Goal: Task Accomplishment & Management: Complete application form

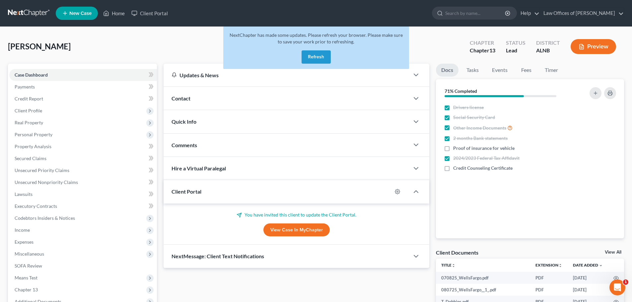
click at [321, 58] on button "Refresh" at bounding box center [316, 56] width 29 height 13
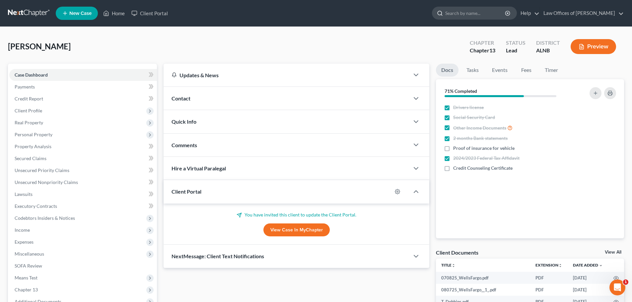
click at [478, 10] on input "search" at bounding box center [475, 13] width 61 height 12
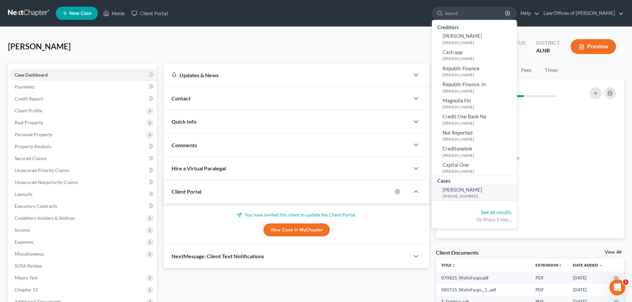
type input "bourd"
click at [468, 189] on span "Bourdeaux, LaTonya" at bounding box center [462, 190] width 39 height 6
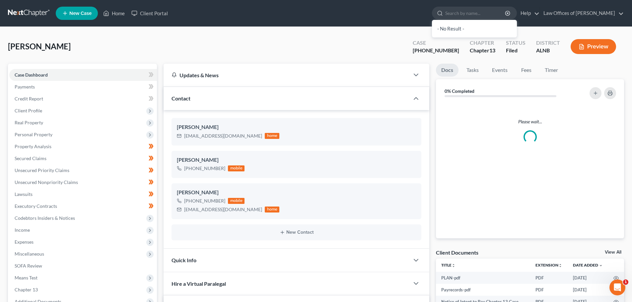
click at [468, 189] on div "Please wait..." at bounding box center [530, 171] width 188 height 136
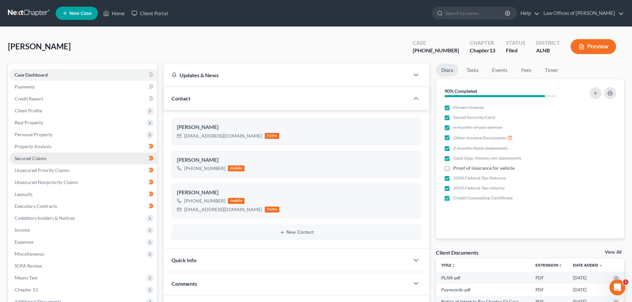
click at [60, 161] on link "Secured Claims" at bounding box center [83, 159] width 148 height 12
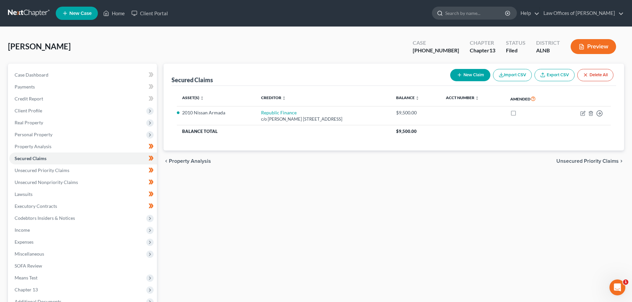
click at [469, 15] on input "search" at bounding box center [475, 13] width 61 height 12
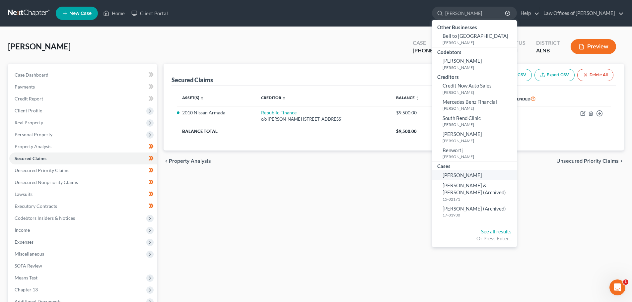
type input "Bennett"
click at [475, 175] on span "[PERSON_NAME]" at bounding box center [462, 175] width 39 height 6
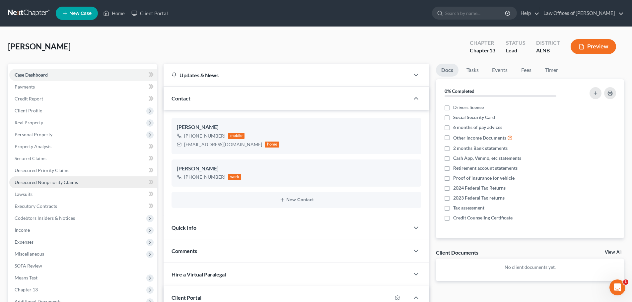
click at [71, 182] on span "Unsecured Nonpriority Claims" at bounding box center [46, 182] width 63 height 6
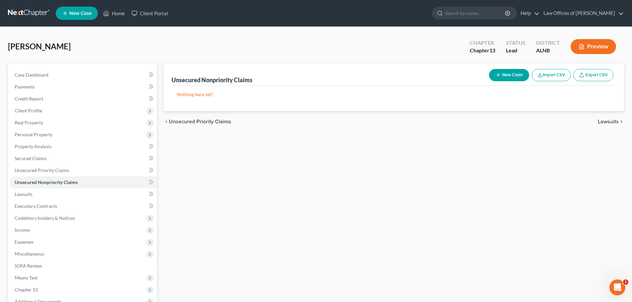
click at [213, 40] on div "[PERSON_NAME] Upgraded Chapter Chapter 13 Status Lead District ALNB Preview" at bounding box center [316, 49] width 616 height 29
click at [150, 12] on link "Client Portal" at bounding box center [149, 13] width 43 height 12
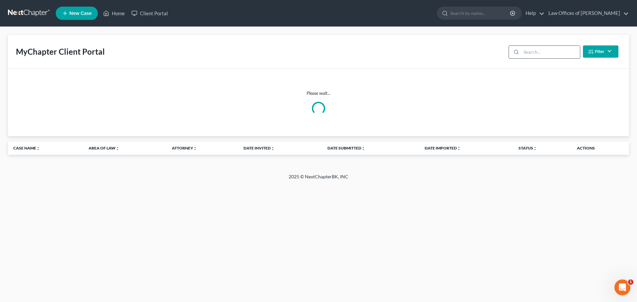
click at [550, 52] on input "search" at bounding box center [550, 52] width 59 height 13
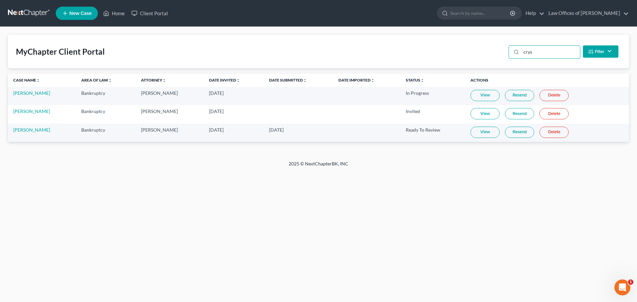
type input "crys"
click at [476, 134] on link "View" at bounding box center [484, 132] width 29 height 11
click at [118, 13] on link "Home" at bounding box center [114, 13] width 28 height 12
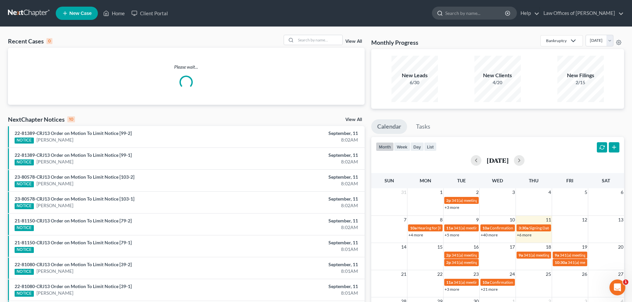
click at [477, 11] on input "search" at bounding box center [475, 13] width 61 height 12
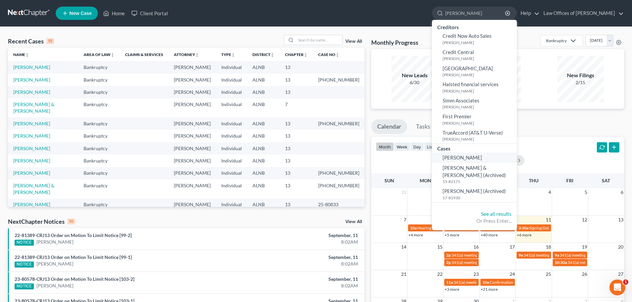
type input "benne"
click at [472, 159] on span "[PERSON_NAME]" at bounding box center [462, 158] width 39 height 6
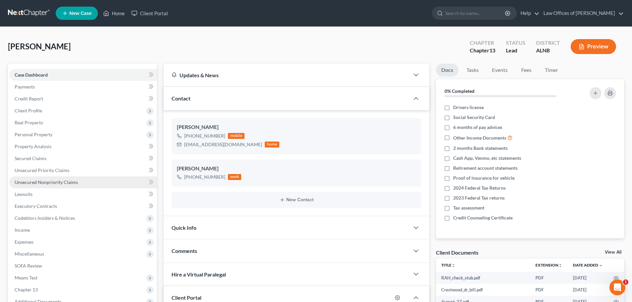
click at [58, 183] on span "Unsecured Nonpriority Claims" at bounding box center [46, 182] width 63 height 6
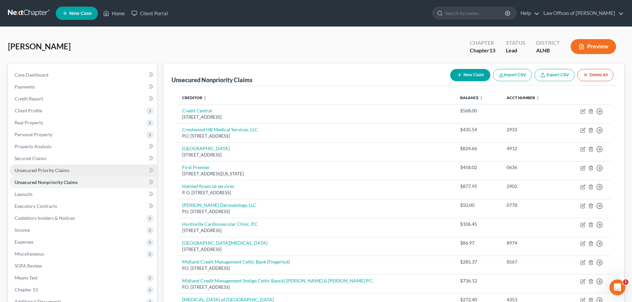
click at [46, 173] on span "Unsecured Priority Claims" at bounding box center [42, 171] width 55 height 6
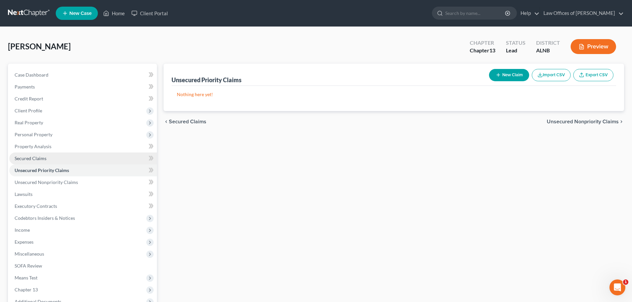
click at [38, 160] on span "Secured Claims" at bounding box center [31, 159] width 32 height 6
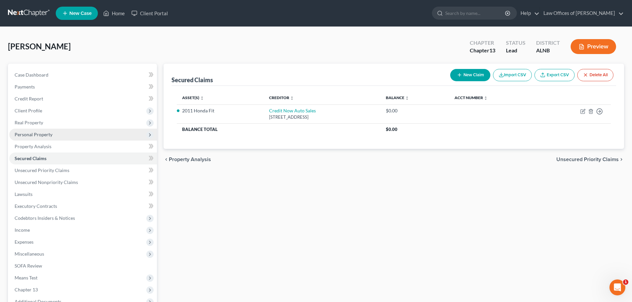
click at [62, 134] on span "Personal Property" at bounding box center [83, 135] width 148 height 12
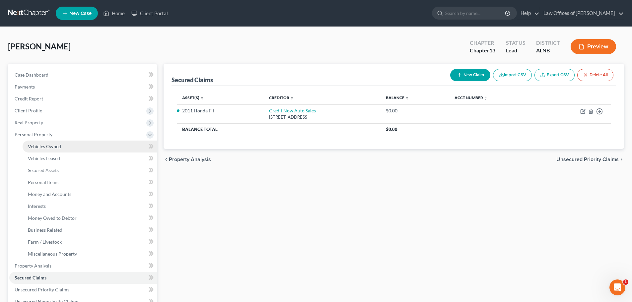
click at [59, 146] on span "Vehicles Owned" at bounding box center [44, 147] width 33 height 6
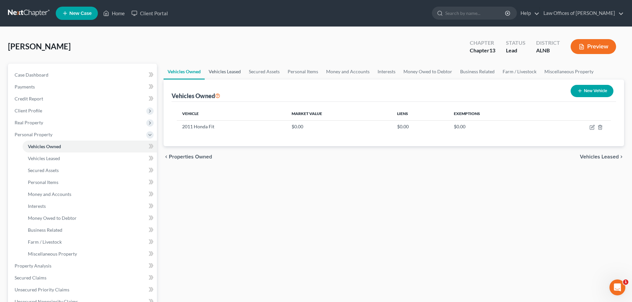
click at [237, 72] on link "Vehicles Leased" at bounding box center [225, 72] width 40 height 16
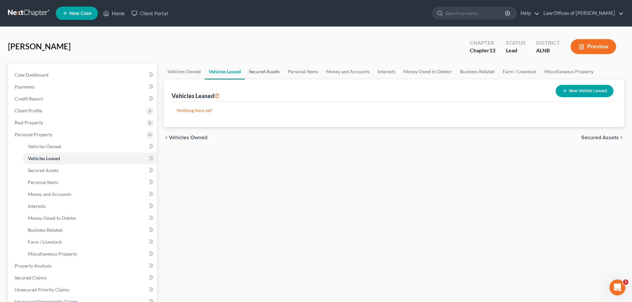
click at [262, 71] on link "Secured Assets" at bounding box center [264, 72] width 39 height 16
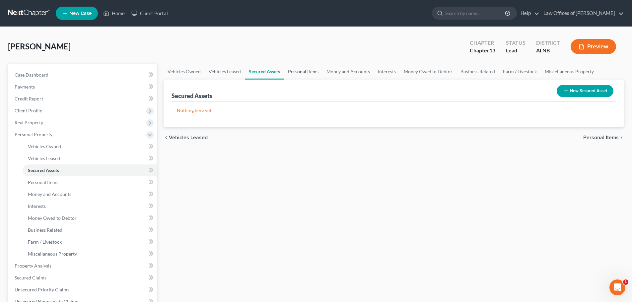
click at [298, 70] on link "Personal Items" at bounding box center [303, 72] width 38 height 16
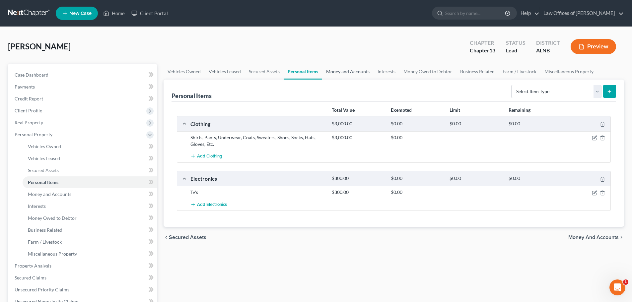
click at [350, 69] on link "Money and Accounts" at bounding box center [347, 72] width 51 height 16
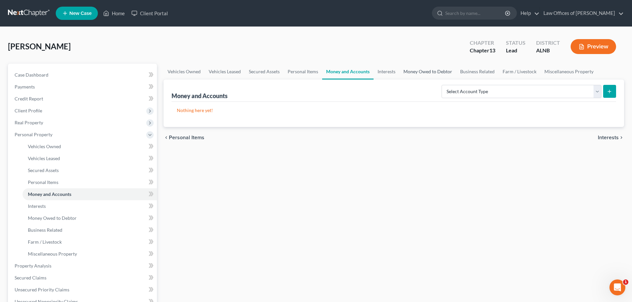
click at [413, 72] on link "Money Owed to Debtor" at bounding box center [427, 72] width 57 height 16
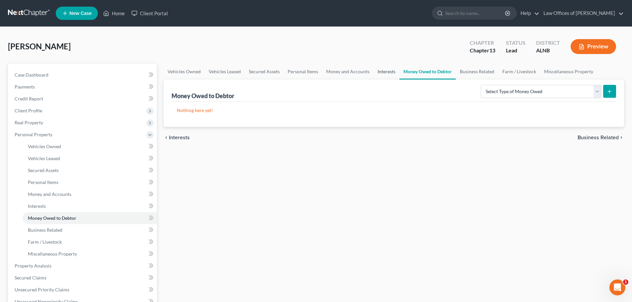
click at [389, 72] on link "Interests" at bounding box center [387, 72] width 26 height 16
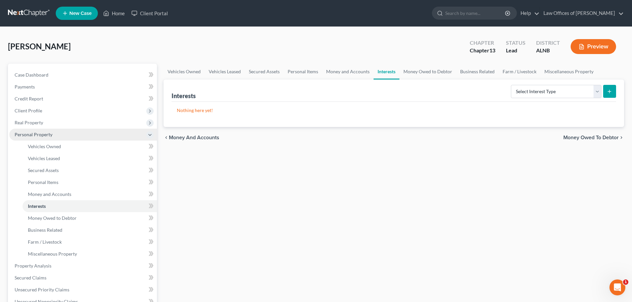
click at [149, 135] on icon at bounding box center [149, 134] width 5 height 5
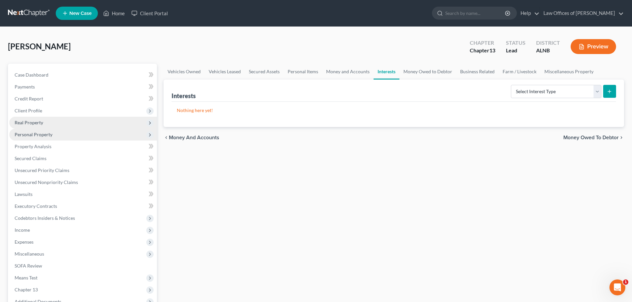
click at [149, 123] on icon at bounding box center [149, 122] width 5 height 5
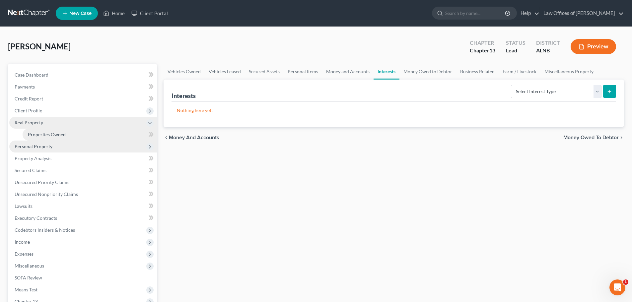
click at [64, 135] on span "Properties Owned" at bounding box center [47, 135] width 38 height 6
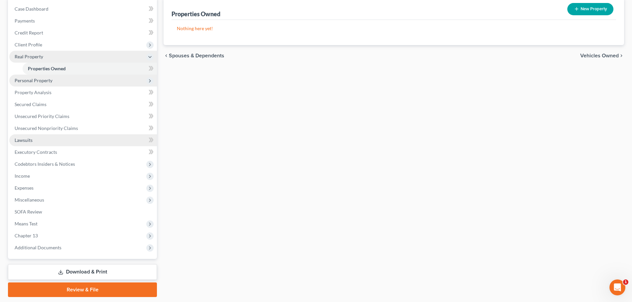
scroll to position [86, 0]
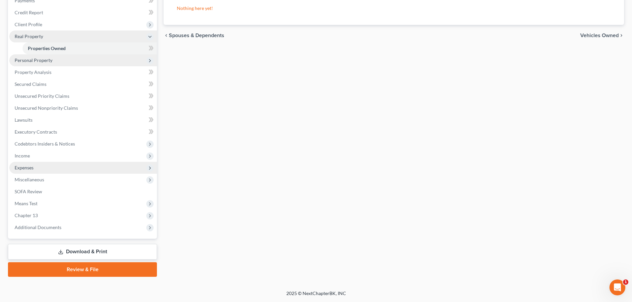
click at [59, 166] on span "Expenses" at bounding box center [83, 168] width 148 height 12
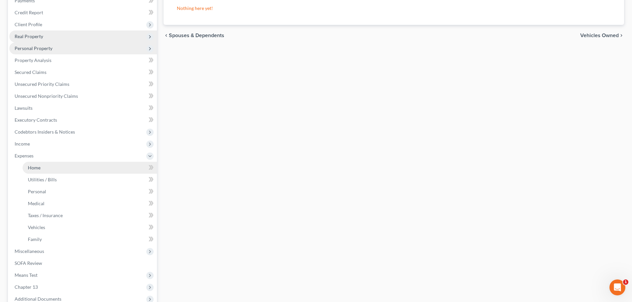
click at [95, 168] on link "Home" at bounding box center [90, 168] width 134 height 12
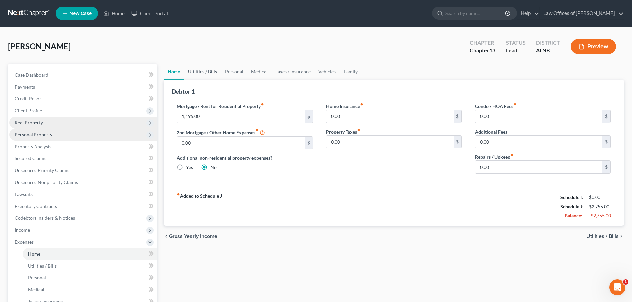
drag, startPoint x: 208, startPoint y: 71, endPoint x: 211, endPoint y: 69, distance: 3.4
click at [208, 71] on link "Utilities / Bills" at bounding box center [202, 72] width 37 height 16
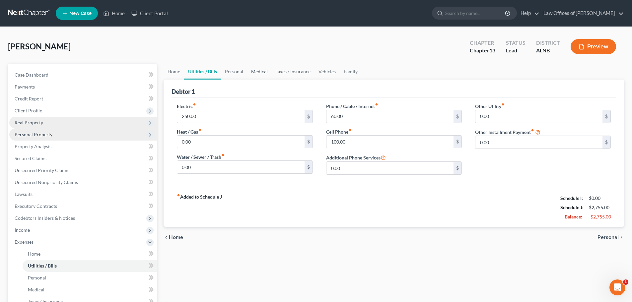
click at [252, 69] on link "Medical" at bounding box center [259, 72] width 25 height 16
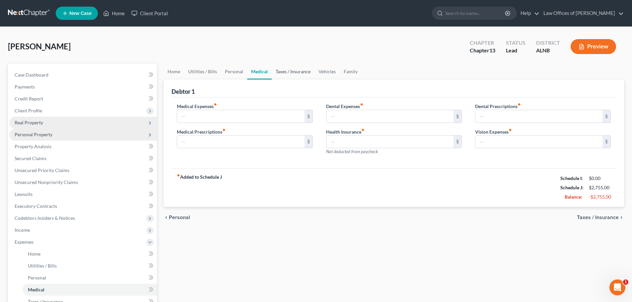
click at [296, 71] on link "Taxes / Insurance" at bounding box center [293, 72] width 43 height 16
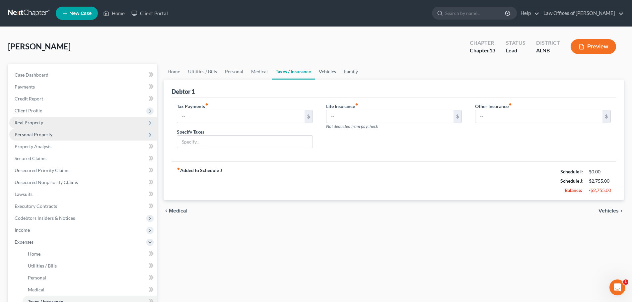
click at [321, 71] on link "Vehicles" at bounding box center [327, 72] width 25 height 16
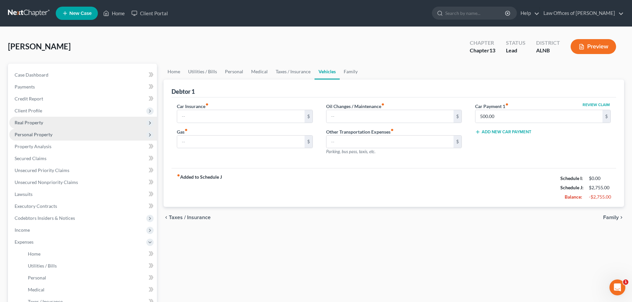
click at [45, 135] on span "Personal Property" at bounding box center [34, 135] width 38 height 6
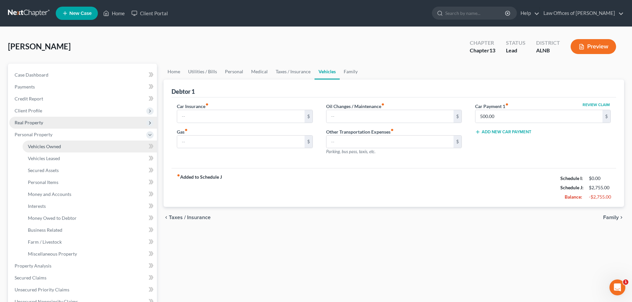
click at [69, 145] on link "Vehicles Owned" at bounding box center [90, 147] width 134 height 12
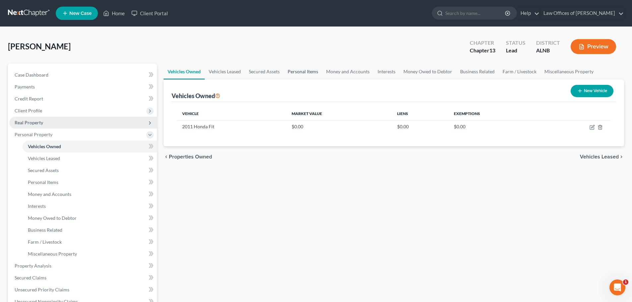
click at [306, 73] on link "Personal Items" at bounding box center [303, 72] width 38 height 16
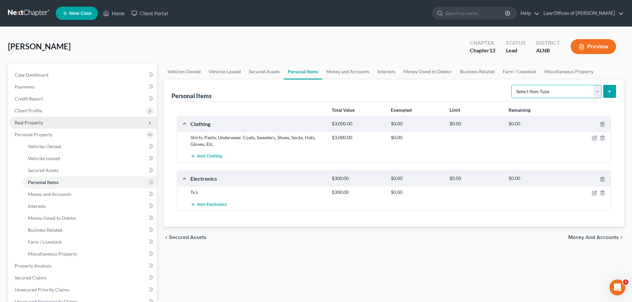
click at [599, 91] on select "Select Item Type Clothing (A/B: 11) Collectibles Of Value (A/B: 8) Electronics …" at bounding box center [556, 91] width 90 height 13
select select "household_goods"
click at [512, 85] on select "Select Item Type Clothing (A/B: 11) Collectibles Of Value (A/B: 8) Electronics …" at bounding box center [556, 91] width 90 height 13
click at [612, 91] on icon "submit" at bounding box center [609, 91] width 5 height 5
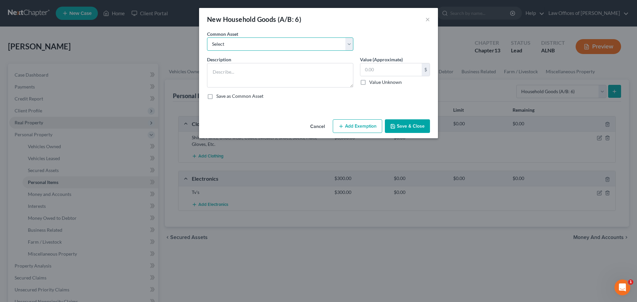
click at [349, 45] on select "Select Household goods and furnishings" at bounding box center [280, 43] width 146 height 13
select select "0"
click at [207, 37] on select "Select Household goods and furnishings" at bounding box center [280, 43] width 146 height 13
type textarea "Household goods and furnishings"
click at [373, 71] on input "1,420.00" at bounding box center [390, 69] width 61 height 13
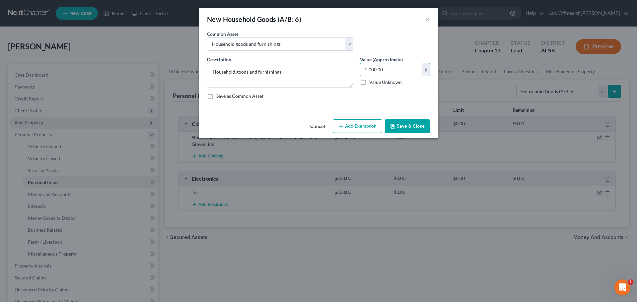
type input "2,000.00"
click at [409, 125] on button "Save & Close" at bounding box center [407, 126] width 45 height 14
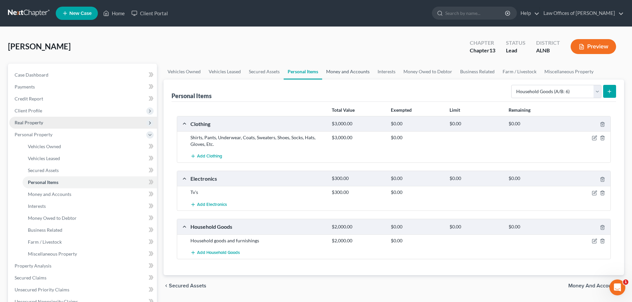
click at [353, 70] on link "Money and Accounts" at bounding box center [347, 72] width 51 height 16
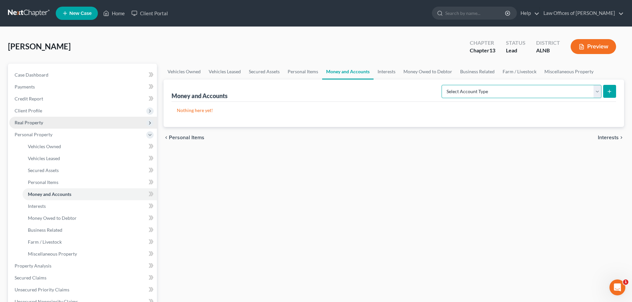
click at [598, 92] on select "Select Account Type Brokerage (A/B: 18, SOFA: 20) Cash on Hand (A/B: 16) Certif…" at bounding box center [522, 91] width 160 height 13
select select "checking"
click at [443, 85] on select "Select Account Type Brokerage (A/B: 18, SOFA: 20) Cash on Hand (A/B: 16) Certif…" at bounding box center [522, 91] width 160 height 13
click at [607, 94] on button "submit" at bounding box center [609, 91] width 13 height 13
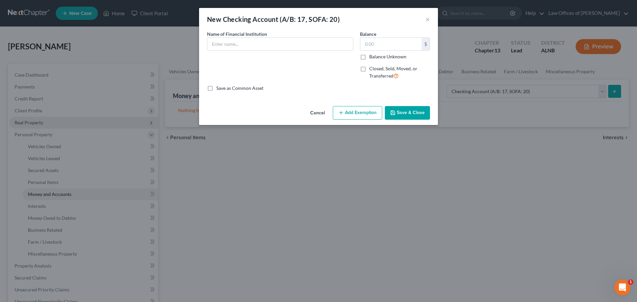
click at [314, 113] on button "Cancel" at bounding box center [317, 113] width 25 height 13
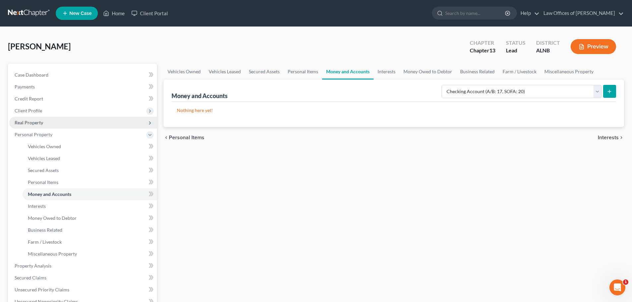
click at [613, 91] on button "submit" at bounding box center [609, 91] width 13 height 13
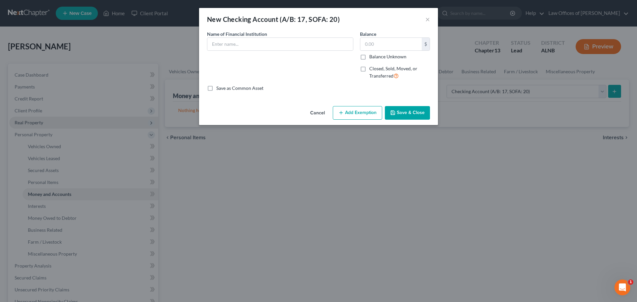
click at [460, 31] on div "New Checking Account (A/B: 17, SOFA: 20) × An exemption set must first be selec…" at bounding box center [318, 151] width 637 height 302
click at [317, 113] on button "Cancel" at bounding box center [317, 113] width 25 height 13
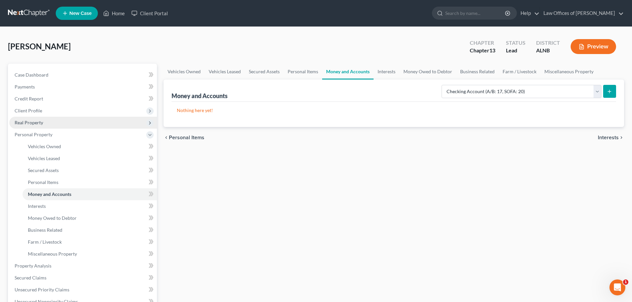
click at [333, 37] on div "[PERSON_NAME] Upgraded Chapter Chapter 13 Status Lead District ALNB Preview" at bounding box center [316, 49] width 616 height 29
click at [267, 42] on div "[PERSON_NAME] Upgraded Chapter Chapter 13 Status Lead District ALNB Preview" at bounding box center [316, 49] width 616 height 29
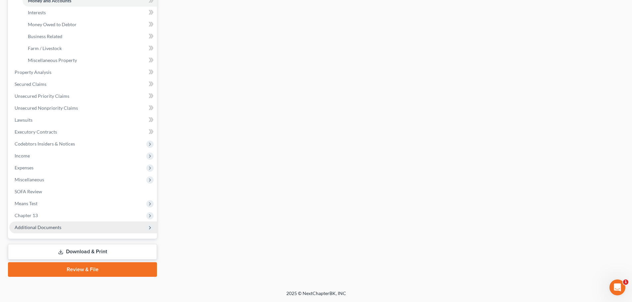
click at [68, 229] on span "Additional Documents" at bounding box center [83, 228] width 148 height 12
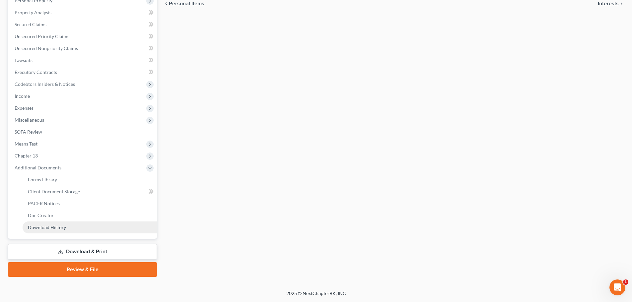
scroll to position [134, 0]
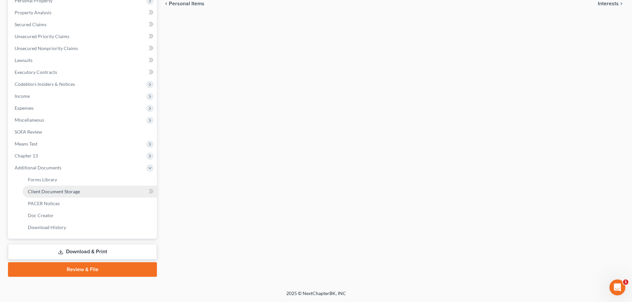
click at [68, 191] on span "Client Document Storage" at bounding box center [54, 192] width 52 height 6
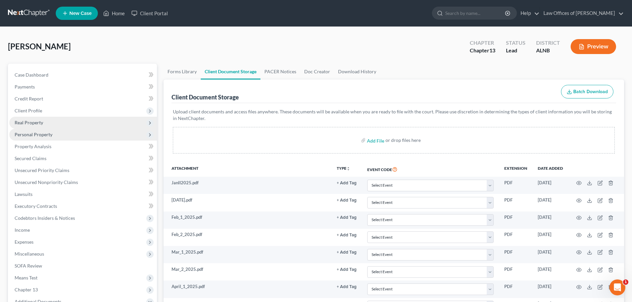
click at [63, 133] on span "Personal Property" at bounding box center [83, 135] width 148 height 12
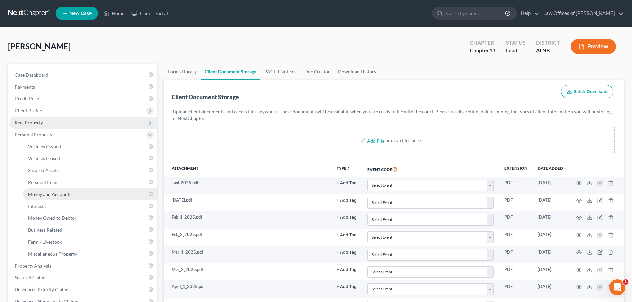
click at [93, 191] on link "Money and Accounts" at bounding box center [90, 194] width 134 height 12
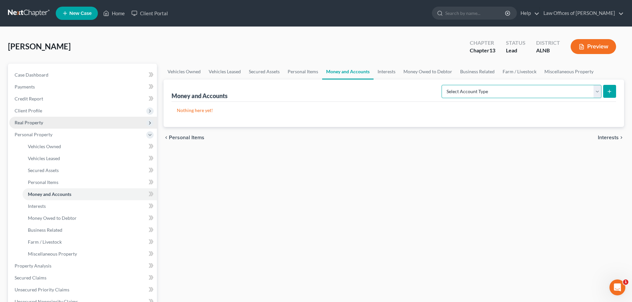
click at [595, 92] on select "Select Account Type Brokerage (A/B: 18, SOFA: 20) Cash on Hand (A/B: 16) Certif…" at bounding box center [522, 91] width 160 height 13
select select "other"
click at [443, 85] on select "Select Account Type Brokerage (A/B: 18, SOFA: 20) Cash on Hand (A/B: 16) Certif…" at bounding box center [522, 91] width 160 height 13
click at [609, 95] on button "submit" at bounding box center [609, 91] width 13 height 13
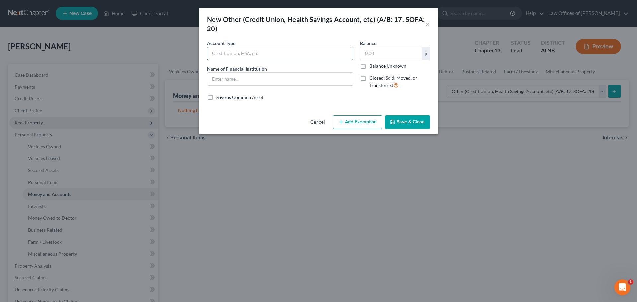
click at [284, 53] on input "text" at bounding box center [280, 53] width 146 height 13
type input "Venmo"
click at [286, 79] on input "text" at bounding box center [280, 79] width 146 height 13
type input "Venmo"
click at [369, 65] on label "Balance Unknown" at bounding box center [387, 66] width 37 height 7
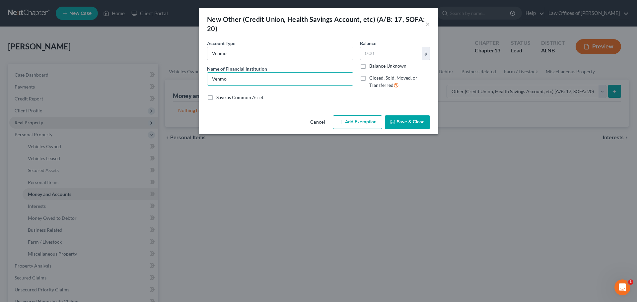
click at [372, 65] on input "Balance Unknown" at bounding box center [374, 65] width 4 height 4
checkbox input "true"
type input "0.00"
click at [414, 121] on button "Save & Close" at bounding box center [407, 122] width 45 height 14
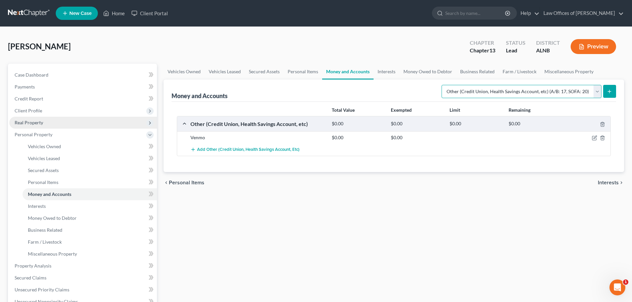
click at [597, 91] on select "Select Account Type Brokerage (A/B: 18, SOFA: 20) Cash on Hand (A/B: 16) Certif…" at bounding box center [522, 91] width 160 height 13
select select "checking"
click at [443, 85] on select "Select Account Type Brokerage (A/B: 18, SOFA: 20) Cash on Hand (A/B: 16) Certif…" at bounding box center [522, 91] width 160 height 13
click at [611, 90] on icon "submit" at bounding box center [609, 91] width 5 height 5
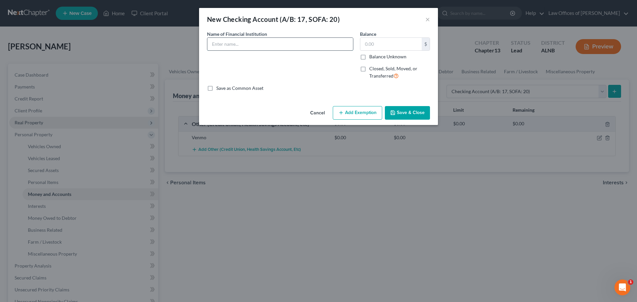
click at [287, 44] on input "text" at bounding box center [280, 44] width 146 height 13
type input "Chime"
click at [369, 58] on label "Balance Unknown" at bounding box center [387, 56] width 37 height 7
click at [372, 58] on input "Balance Unknown" at bounding box center [374, 55] width 4 height 4
checkbox input "true"
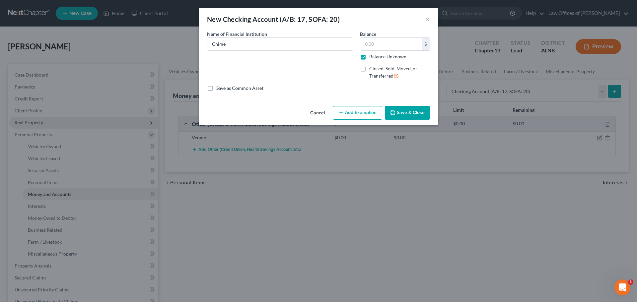
type input "0.00"
click at [408, 116] on button "Save & Close" at bounding box center [407, 113] width 45 height 14
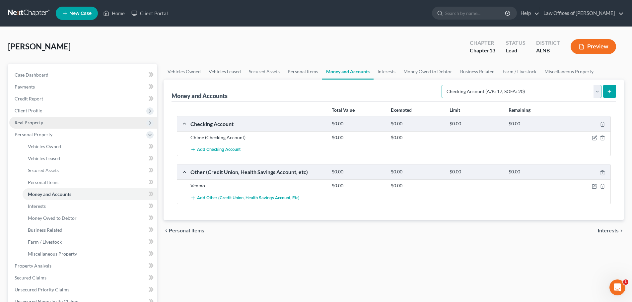
click at [597, 92] on select "Select Account Type Brokerage (A/B: 18, SOFA: 20) Cash on Hand (A/B: 16) Certif…" at bounding box center [522, 91] width 160 height 13
click at [443, 85] on select "Select Account Type Brokerage (A/B: 18, SOFA: 20) Cash on Hand (A/B: 16) Certif…" at bounding box center [522, 91] width 160 height 13
click at [609, 90] on icon "submit" at bounding box center [609, 91] width 5 height 5
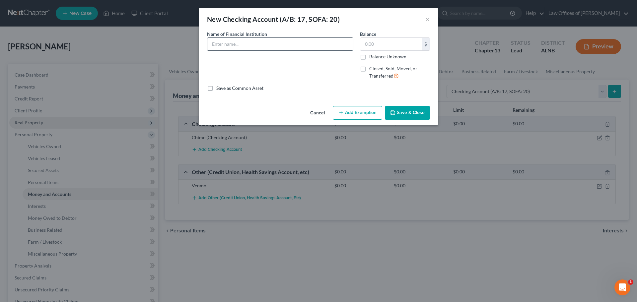
click at [280, 45] on input "text" at bounding box center [280, 44] width 146 height 13
click at [218, 44] on input "CBand S" at bounding box center [280, 44] width 146 height 13
type input "CB and S"
drag, startPoint x: 364, startPoint y: 57, endPoint x: 370, endPoint y: 57, distance: 6.0
click at [369, 57] on label "Balance Unknown" at bounding box center [387, 56] width 37 height 7
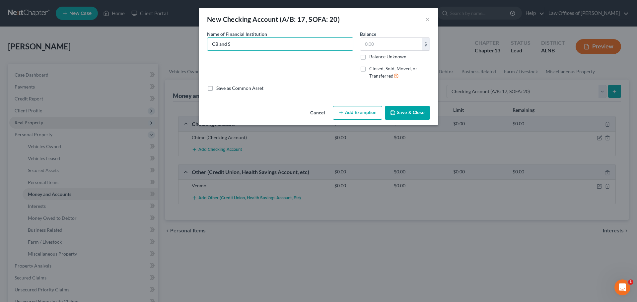
click at [372, 57] on input "Balance Unknown" at bounding box center [374, 55] width 4 height 4
checkbox input "true"
type input "0.00"
click at [412, 112] on button "Save & Close" at bounding box center [407, 113] width 45 height 14
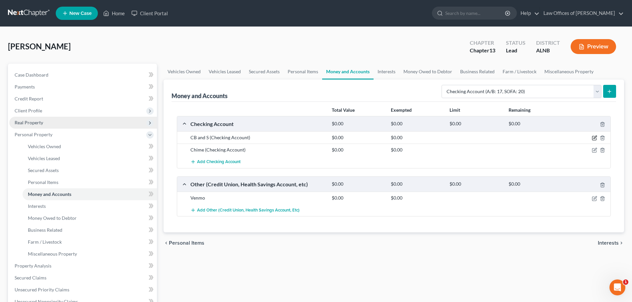
click at [594, 137] on icon "button" at bounding box center [594, 137] width 5 height 5
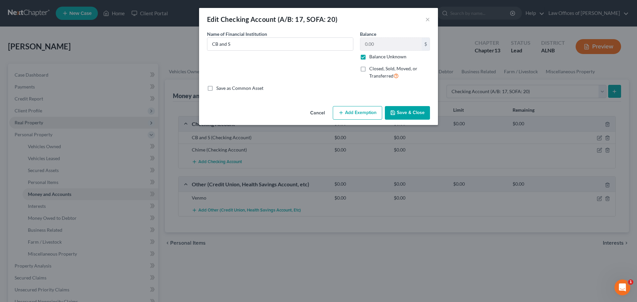
click at [369, 68] on label "Closed, Sold, Moved, or Transferred" at bounding box center [399, 72] width 61 height 14
click at [372, 68] on input "Closed, Sold, Moved, or Transferred" at bounding box center [374, 67] width 4 height 4
checkbox input "true"
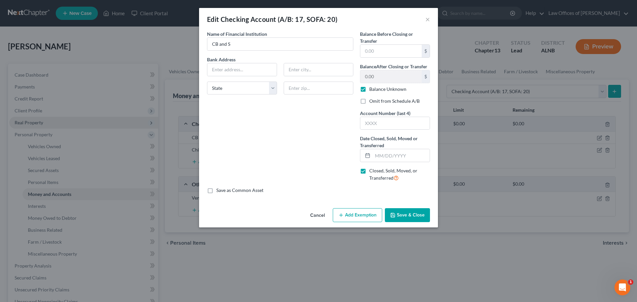
click at [369, 90] on label "Balance Unknown" at bounding box center [387, 89] width 37 height 7
click at [372, 90] on input "Balance Unknown" at bounding box center [374, 88] width 4 height 4
checkbox input "false"
drag, startPoint x: 319, startPoint y: 216, endPoint x: 325, endPoint y: 212, distance: 7.6
click at [319, 216] on button "Cancel" at bounding box center [317, 215] width 25 height 13
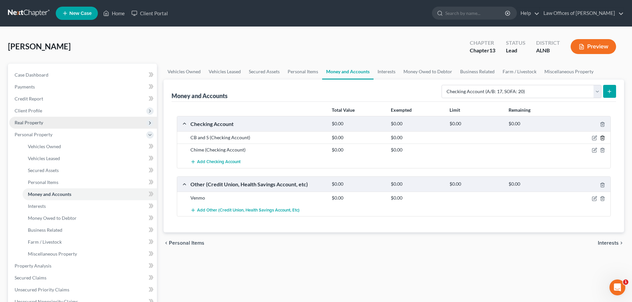
click at [601, 138] on icon "button" at bounding box center [602, 137] width 5 height 5
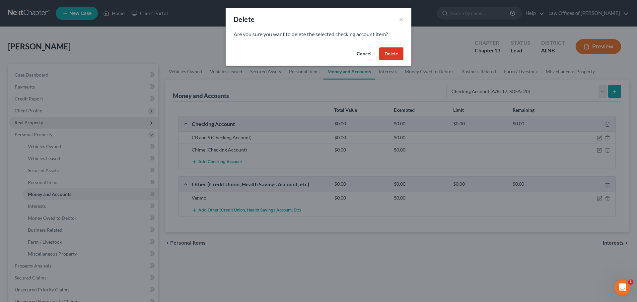
click at [396, 51] on button "Delete" at bounding box center [391, 53] width 24 height 13
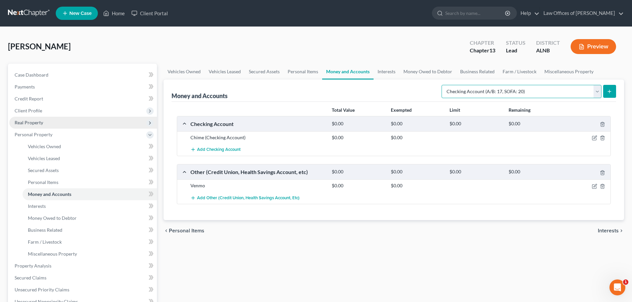
click at [596, 91] on select "Select Account Type Brokerage (A/B: 18, SOFA: 20) Cash on Hand (A/B: 16) Certif…" at bounding box center [522, 91] width 160 height 13
select select "savings"
click at [443, 85] on select "Select Account Type Brokerage (A/B: 18, SOFA: 20) Cash on Hand (A/B: 16) Certif…" at bounding box center [522, 91] width 160 height 13
click at [609, 92] on icon "submit" at bounding box center [609, 91] width 5 height 5
click at [611, 91] on icon "submit" at bounding box center [609, 91] width 5 height 5
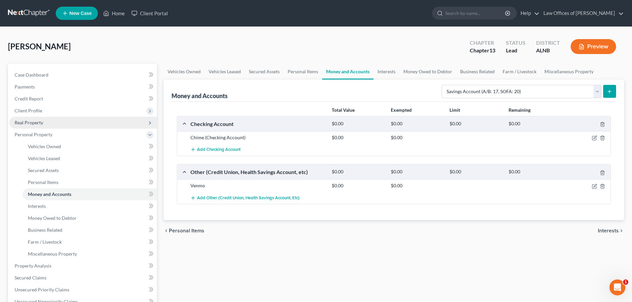
click at [609, 91] on line "submit" at bounding box center [609, 91] width 0 height 3
click at [568, 93] on select "Select Account Type Brokerage (A/B: 18, SOFA: 20) Cash on Hand (A/B: 16) Certif…" at bounding box center [522, 91] width 160 height 13
click at [443, 85] on select "Select Account Type Brokerage (A/B: 18, SOFA: 20) Cash on Hand (A/B: 16) Certif…" at bounding box center [522, 91] width 160 height 13
click at [609, 90] on line "submit" at bounding box center [609, 91] width 0 height 3
drag, startPoint x: 385, startPoint y: 70, endPoint x: 380, endPoint y: 66, distance: 6.4
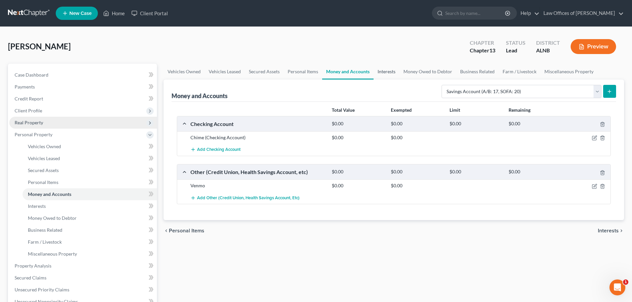
click at [385, 70] on link "Interests" at bounding box center [387, 72] width 26 height 16
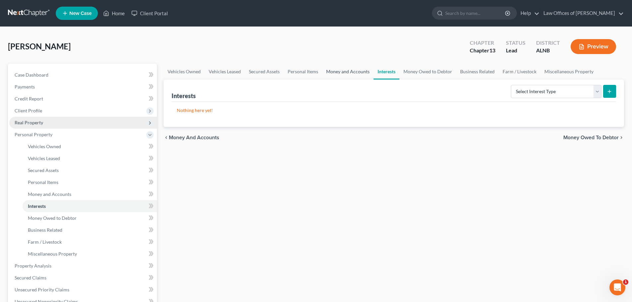
click at [346, 69] on link "Money and Accounts" at bounding box center [347, 72] width 51 height 16
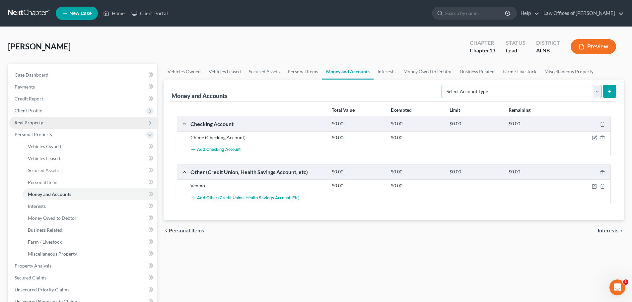
click at [598, 92] on select "Select Account Type Brokerage (A/B: 18, SOFA: 20) Cash on Hand (A/B: 16) Certif…" at bounding box center [522, 91] width 160 height 13
select select "savings"
click at [443, 85] on select "Select Account Type Brokerage (A/B: 18, SOFA: 20) Cash on Hand (A/B: 16) Certif…" at bounding box center [522, 91] width 160 height 13
click at [608, 92] on icon "submit" at bounding box center [609, 91] width 5 height 5
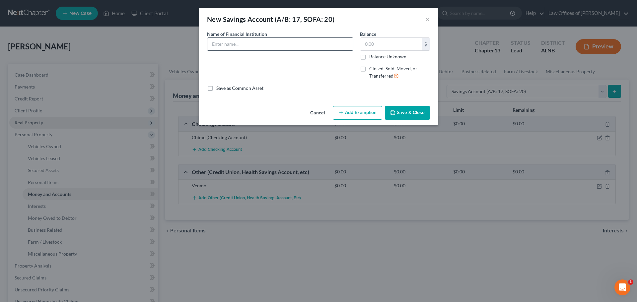
click at [295, 44] on input "text" at bounding box center [280, 44] width 146 height 13
type input "CB and S"
click at [369, 69] on label "Closed, Sold, Moved, or Transferred" at bounding box center [399, 72] width 61 height 14
click at [372, 69] on input "Closed, Sold, Moved, or Transferred" at bounding box center [374, 67] width 4 height 4
checkbox input "true"
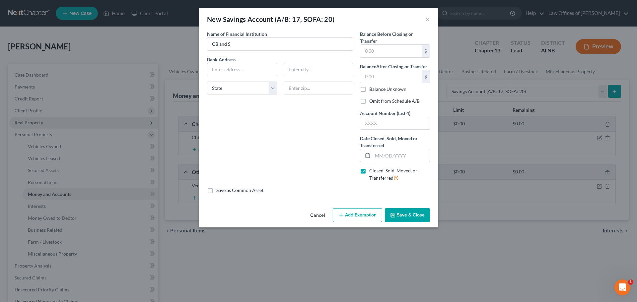
click at [401, 214] on button "Save & Close" at bounding box center [407, 215] width 45 height 14
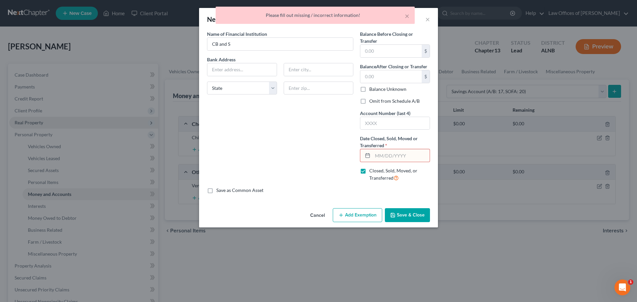
click at [410, 153] on input "text" at bounding box center [401, 155] width 57 height 13
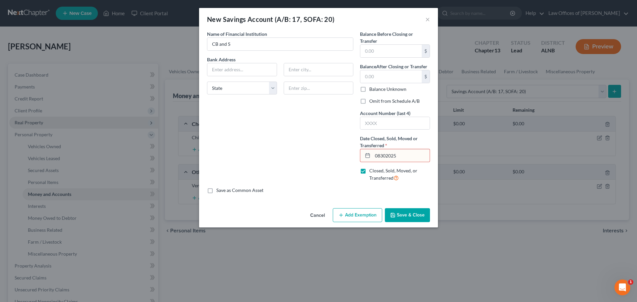
click at [385, 156] on input "08302025" at bounding box center [401, 155] width 57 height 13
click at [380, 156] on input "0830/2025" at bounding box center [401, 155] width 57 height 13
type input "[DATE]"
click at [413, 213] on button "Save & Close" at bounding box center [407, 215] width 45 height 14
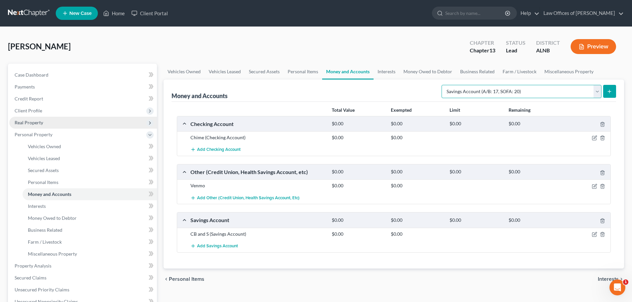
click at [597, 93] on select "Select Account Type Brokerage (A/B: 18, SOFA: 20) Cash on Hand (A/B: 16) Certif…" at bounding box center [522, 91] width 160 height 13
select select "other"
click at [443, 85] on select "Select Account Type Brokerage (A/B: 18, SOFA: 20) Cash on Hand (A/B: 16) Certif…" at bounding box center [522, 91] width 160 height 13
click at [608, 90] on icon "submit" at bounding box center [609, 91] width 5 height 5
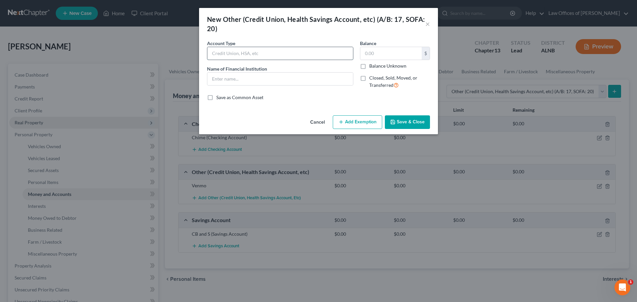
click at [281, 49] on input "text" at bounding box center [280, 53] width 146 height 13
type input "Cash App"
click at [293, 81] on input "text" at bounding box center [280, 79] width 146 height 13
type input "Cash App"
click at [369, 66] on label "Balance Unknown" at bounding box center [387, 66] width 37 height 7
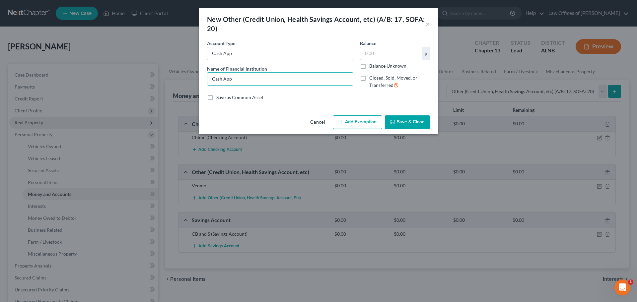
click at [372, 66] on input "Balance Unknown" at bounding box center [374, 65] width 4 height 4
checkbox input "true"
type input "0.00"
click at [405, 121] on button "Save & Close" at bounding box center [407, 122] width 45 height 14
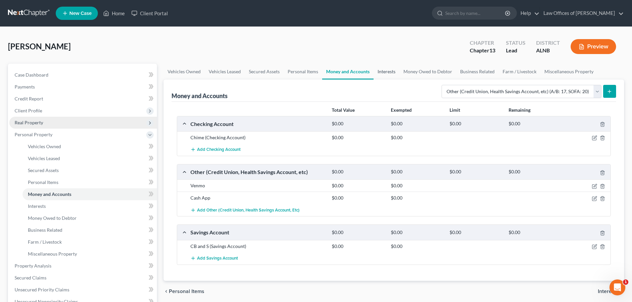
click at [380, 70] on link "Interests" at bounding box center [387, 72] width 26 height 16
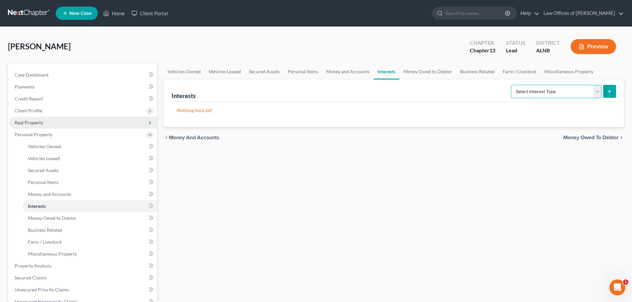
click at [595, 93] on select "Select Interest Type 401K (A/B: 21) Annuity (A/B: 23) Bond (A/B: 18) Education …" at bounding box center [556, 91] width 91 height 13
click at [402, 43] on div "[PERSON_NAME] Upgraded Chapter Chapter 13 Status Lead District ALNB Preview" at bounding box center [316, 49] width 616 height 29
click at [52, 73] on link "Case Dashboard" at bounding box center [83, 75] width 148 height 12
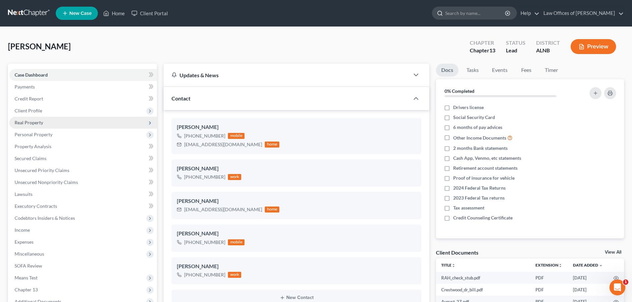
click at [472, 15] on input "search" at bounding box center [475, 13] width 61 height 12
type input "butts"
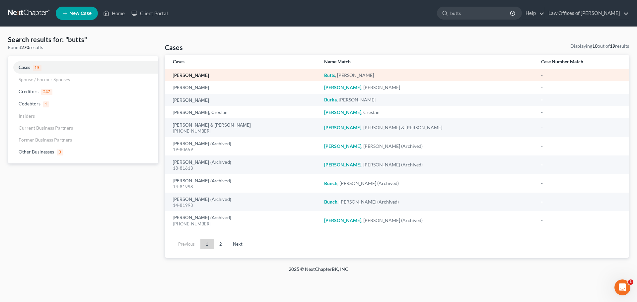
click at [190, 75] on link "[PERSON_NAME]" at bounding box center [191, 75] width 36 height 5
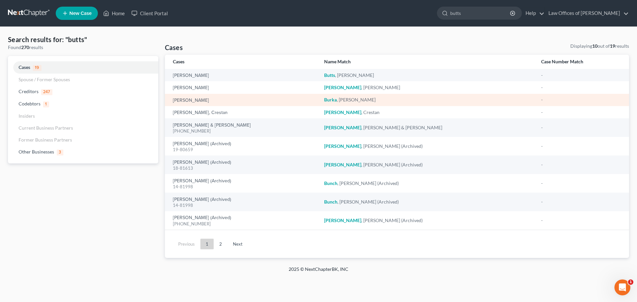
select select "4"
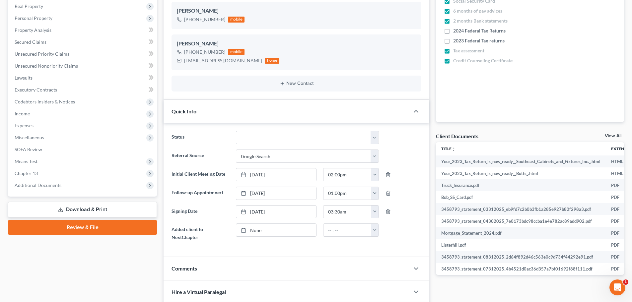
scroll to position [133, 0]
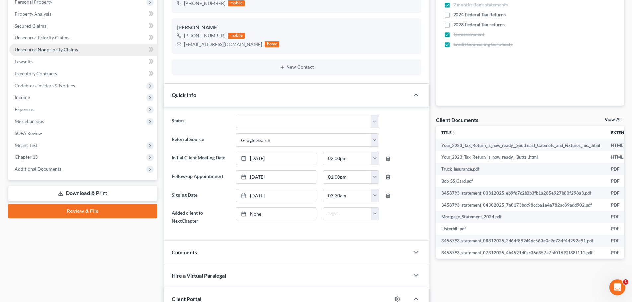
click at [84, 48] on link "Unsecured Nonpriority Claims" at bounding box center [83, 50] width 148 height 12
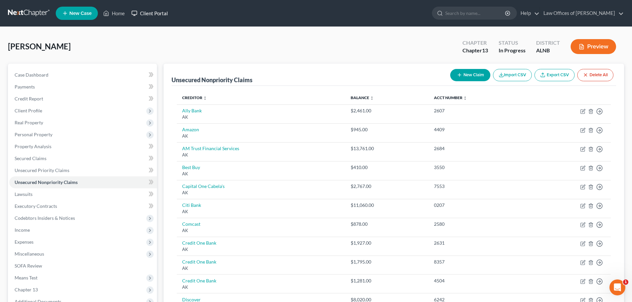
drag, startPoint x: 159, startPoint y: 14, endPoint x: 178, endPoint y: 10, distance: 19.9
click at [159, 14] on link "Client Portal" at bounding box center [149, 13] width 43 height 12
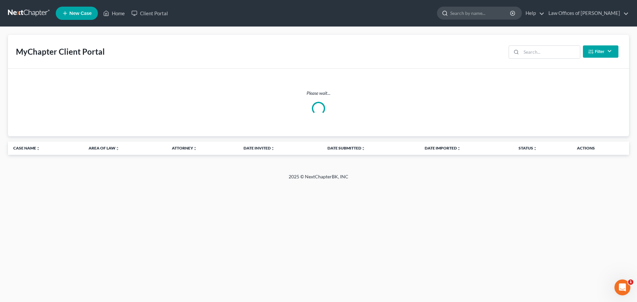
click at [477, 15] on input "search" at bounding box center [480, 13] width 61 height 12
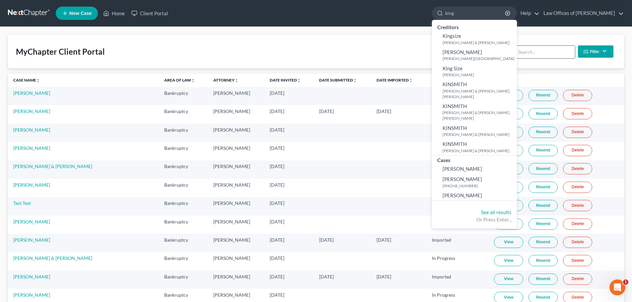
type input "king"
click at [551, 57] on input "search" at bounding box center [545, 52] width 59 height 13
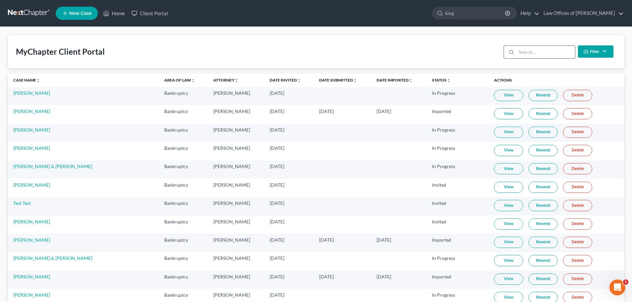
click at [551, 51] on input "search" at bounding box center [545, 52] width 59 height 13
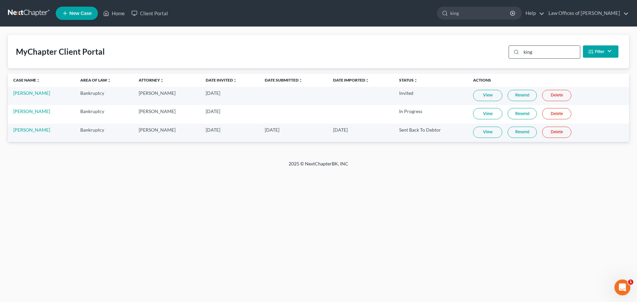
type input "king"
click at [510, 134] on link "Resend" at bounding box center [522, 132] width 29 height 11
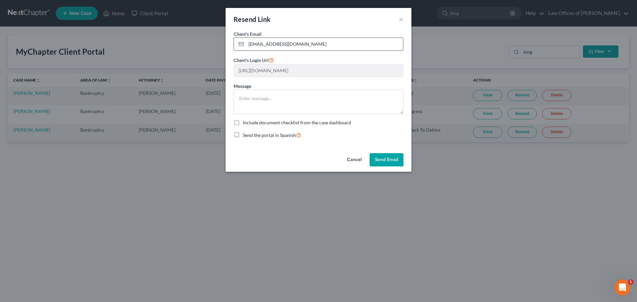
drag, startPoint x: 297, startPoint y: 44, endPoint x: 251, endPoint y: 39, distance: 45.7
click at [251, 39] on input "[EMAIL_ADDRESS][DOMAIN_NAME]" at bounding box center [324, 44] width 157 height 13
type input "E"
click at [281, 44] on input "email" at bounding box center [324, 44] width 157 height 13
paste input "[EMAIL_ADDRESS][DOMAIN_NAME]"
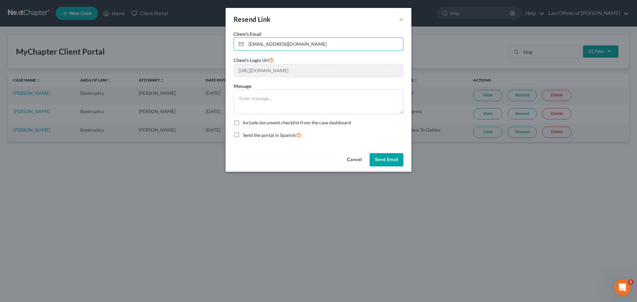
type input "[EMAIL_ADDRESS][DOMAIN_NAME]"
click at [387, 159] on button "Send Email" at bounding box center [387, 159] width 34 height 13
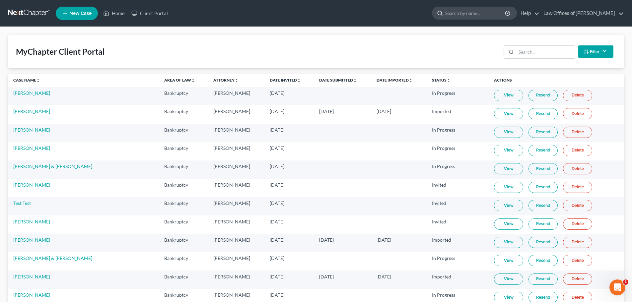
click at [474, 11] on input "search" at bounding box center [475, 13] width 61 height 12
type input "king"
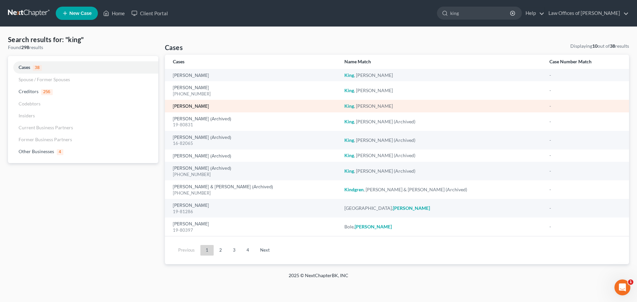
click at [185, 105] on link "[PERSON_NAME]" at bounding box center [191, 106] width 36 height 5
select select "0"
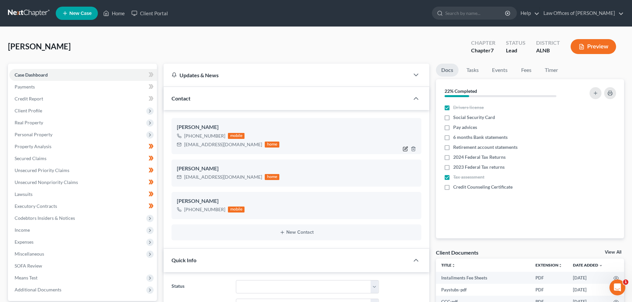
click at [404, 149] on icon "button" at bounding box center [405, 148] width 5 height 5
select select "0"
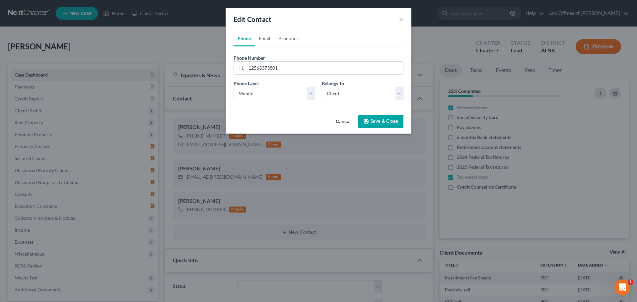
click at [263, 37] on link "Email" at bounding box center [265, 39] width 20 height 16
click at [312, 67] on input "[EMAIL_ADDRESS][DOMAIN_NAME]" at bounding box center [324, 68] width 157 height 13
drag, startPoint x: 312, startPoint y: 67, endPoint x: 225, endPoint y: 70, distance: 86.6
click at [225, 70] on div "Edit Contact × Phone Email Pronouns Phone Number * +1 12563373801 Ext. Phone La…" at bounding box center [318, 151] width 637 height 302
paste input "saywhatagain23"
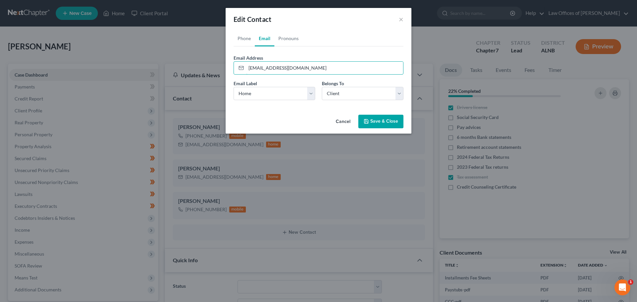
type input "[EMAIL_ADDRESS][DOMAIN_NAME]"
click at [371, 121] on button "Save & Close" at bounding box center [380, 122] width 45 height 14
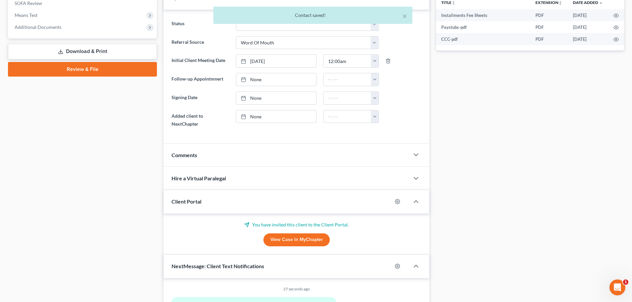
scroll to position [299, 0]
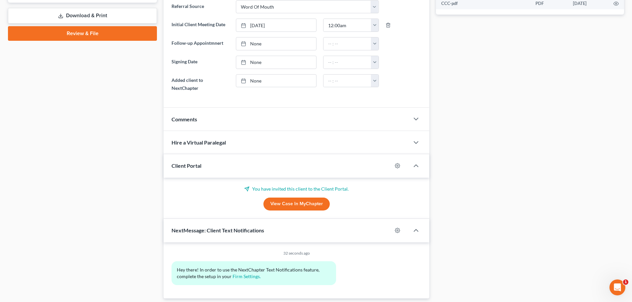
click at [308, 202] on link "View Case in MyChapter" at bounding box center [296, 204] width 66 height 13
click at [416, 230] on polyline "button" at bounding box center [416, 231] width 4 height 2
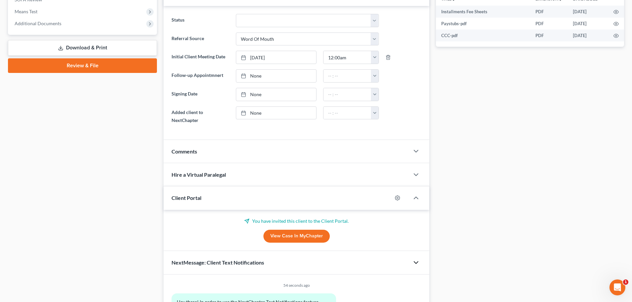
scroll to position [264, 0]
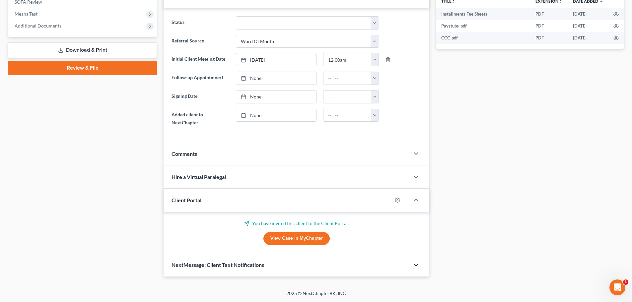
click at [414, 265] on icon "button" at bounding box center [416, 265] width 8 height 8
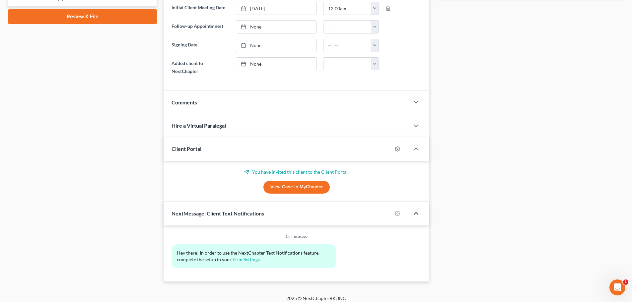
scroll to position [320, 0]
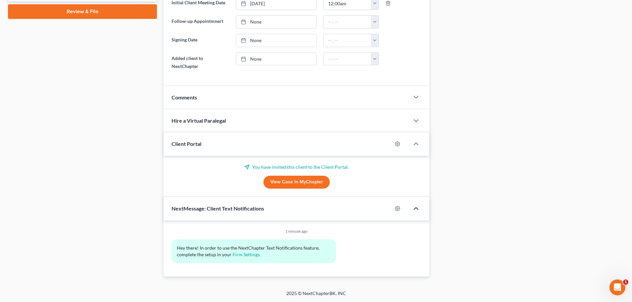
click at [419, 206] on icon "button" at bounding box center [416, 209] width 8 height 8
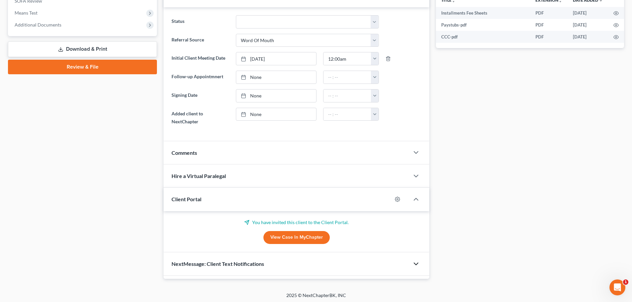
scroll to position [264, 0]
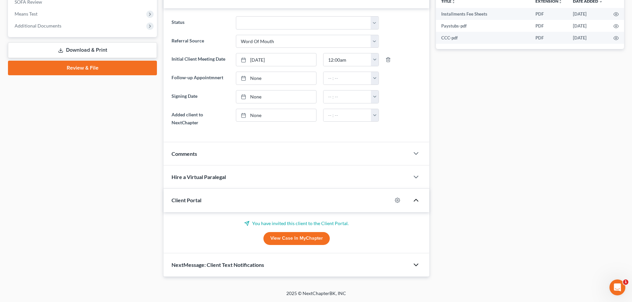
click at [414, 201] on polyline "button" at bounding box center [416, 200] width 4 height 2
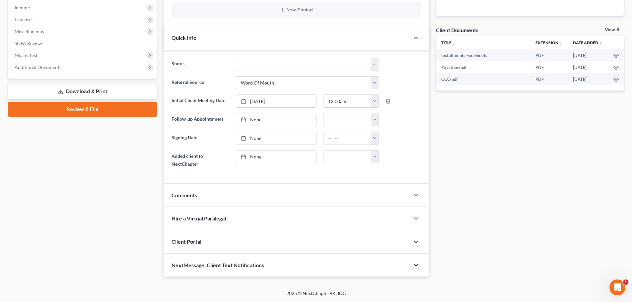
scroll to position [223, 0]
click at [419, 240] on icon "button" at bounding box center [416, 242] width 8 height 8
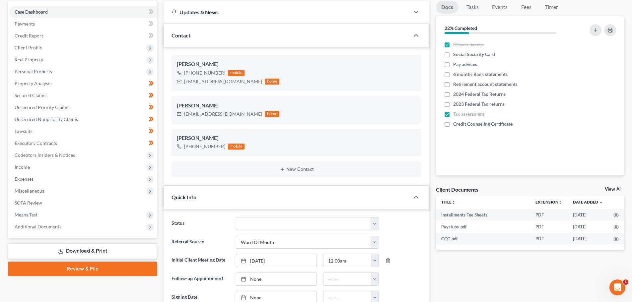
scroll to position [0, 0]
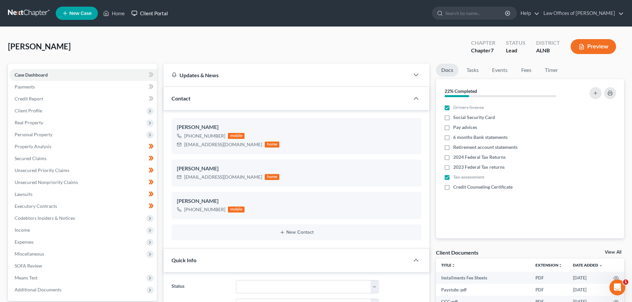
click at [154, 14] on link "Client Portal" at bounding box center [149, 13] width 43 height 12
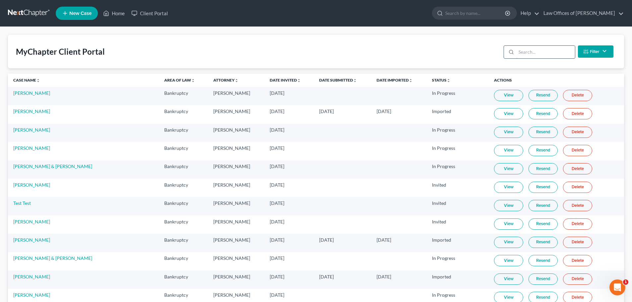
click at [534, 51] on input "search" at bounding box center [545, 52] width 59 height 13
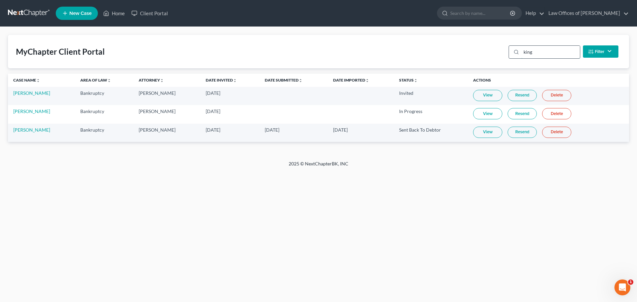
type input "king"
click at [508, 135] on link "Resend" at bounding box center [522, 132] width 29 height 11
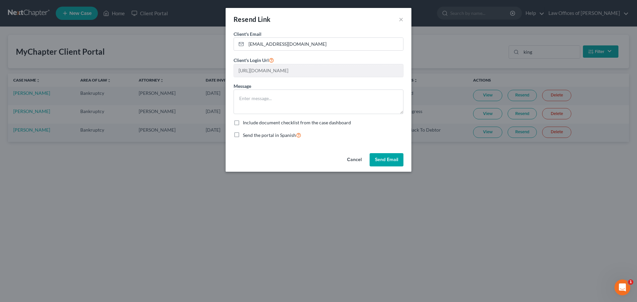
click at [330, 25] on div "Resend Link ×" at bounding box center [319, 19] width 186 height 23
click at [399, 19] on button "×" at bounding box center [401, 19] width 5 height 8
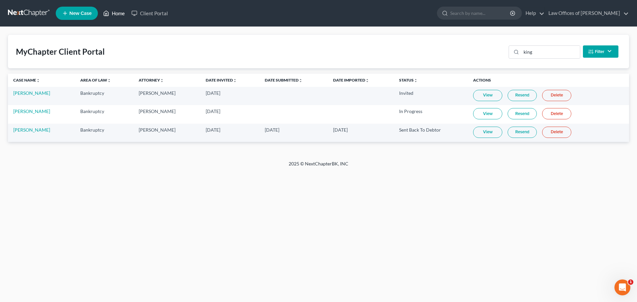
click at [116, 12] on link "Home" at bounding box center [114, 13] width 28 height 12
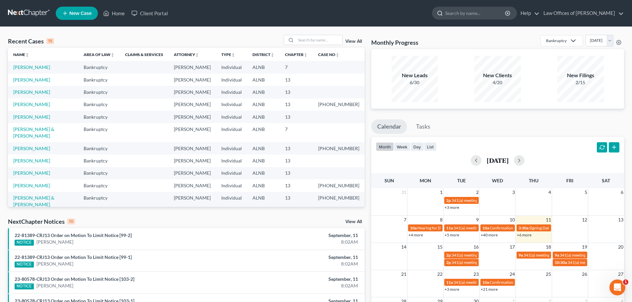
click at [467, 14] on input "search" at bounding box center [475, 13] width 61 height 12
type input "shedd"
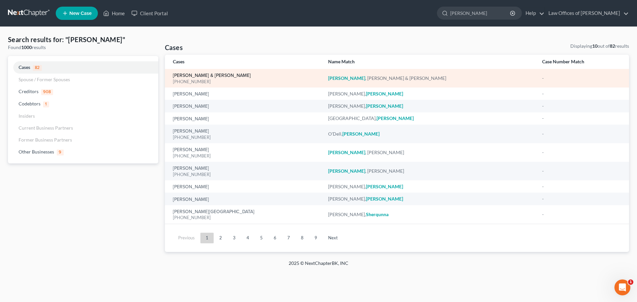
click at [214, 75] on link "Shedd, Scottie & Vickie" at bounding box center [212, 75] width 78 height 5
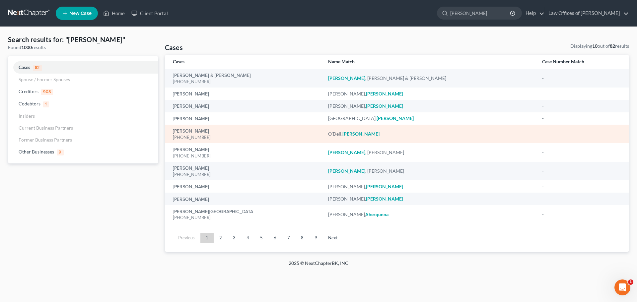
select select "4"
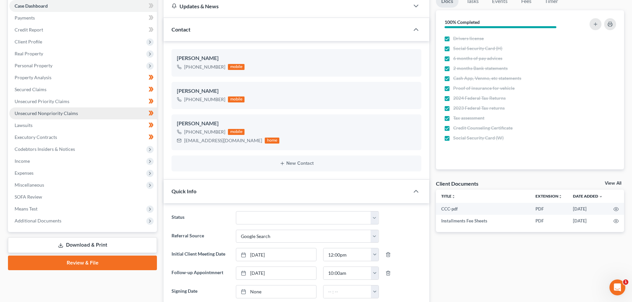
scroll to position [66, 0]
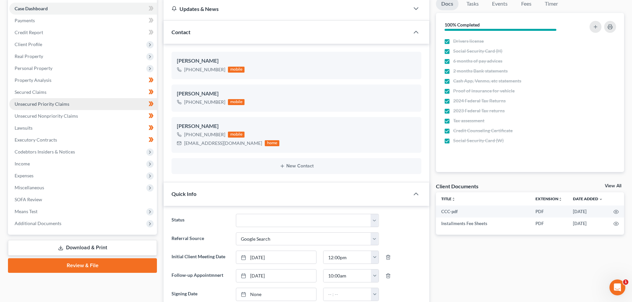
click at [57, 104] on span "Unsecured Priority Claims" at bounding box center [42, 104] width 55 height 6
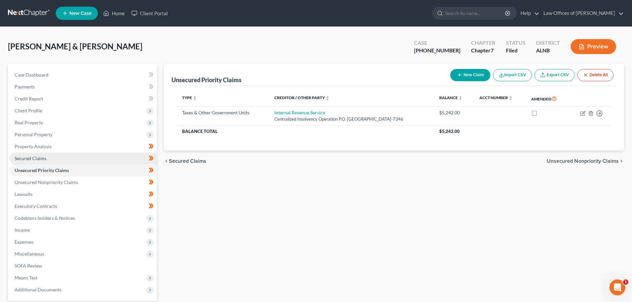
click at [57, 157] on link "Secured Claims" at bounding box center [83, 159] width 148 height 12
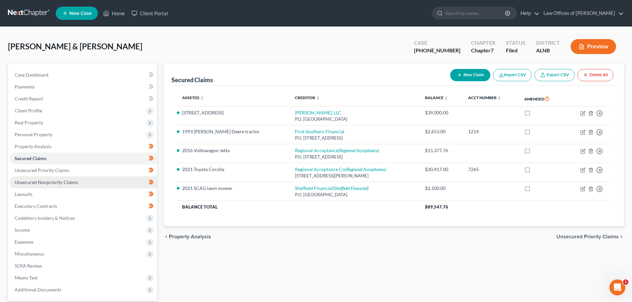
click at [67, 181] on span "Unsecured Nonpriority Claims" at bounding box center [46, 182] width 63 height 6
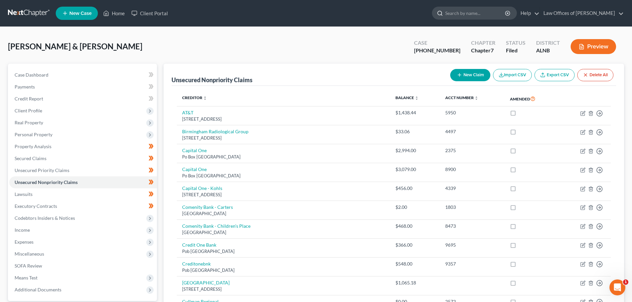
click at [481, 14] on input "search" at bounding box center [475, 13] width 61 height 12
type input "Jefferson"
